Goal: Find specific page/section: Find specific page/section

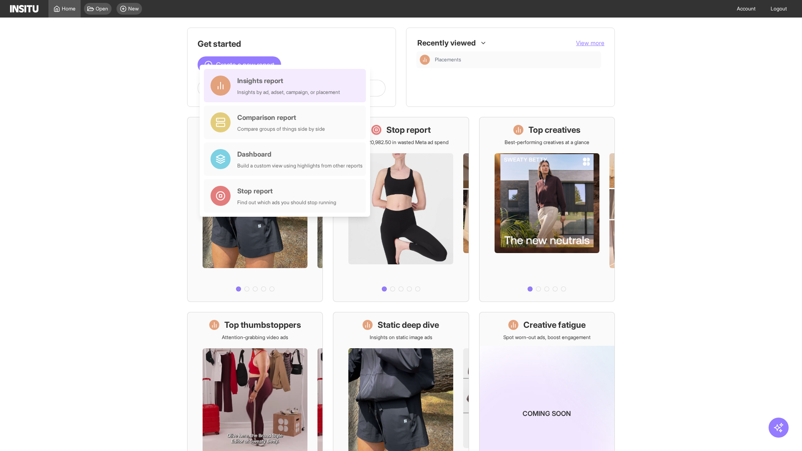
click at [287, 86] on div "Insights report Insights by ad, adset, campaign, or placement" at bounding box center [288, 86] width 103 height 20
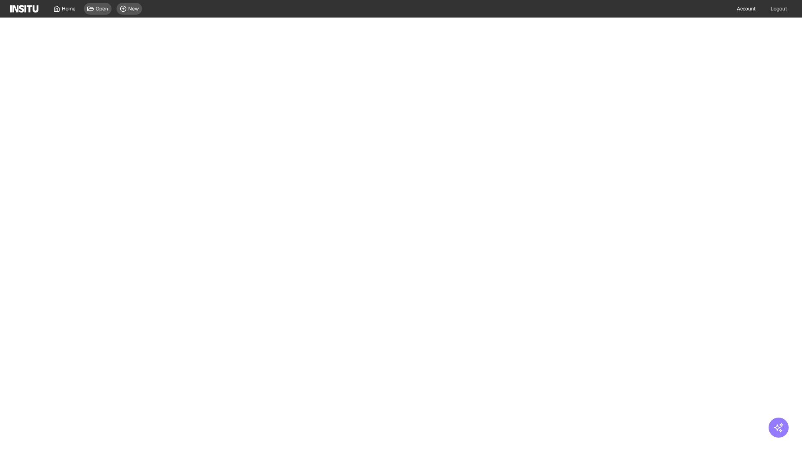
select select "**"
